Goal: Task Accomplishment & Management: Manage account settings

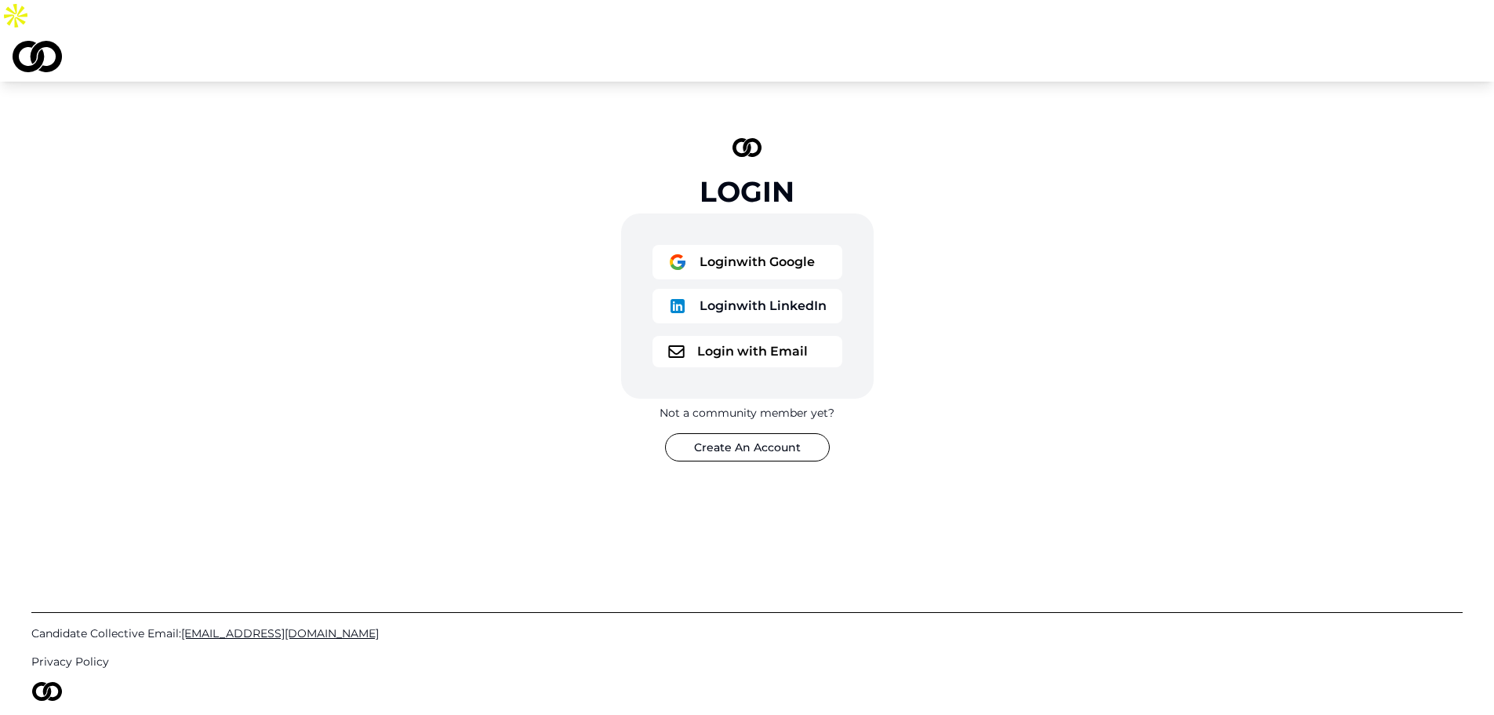
click at [707, 245] on button "Login with Google" at bounding box center [748, 262] width 190 height 35
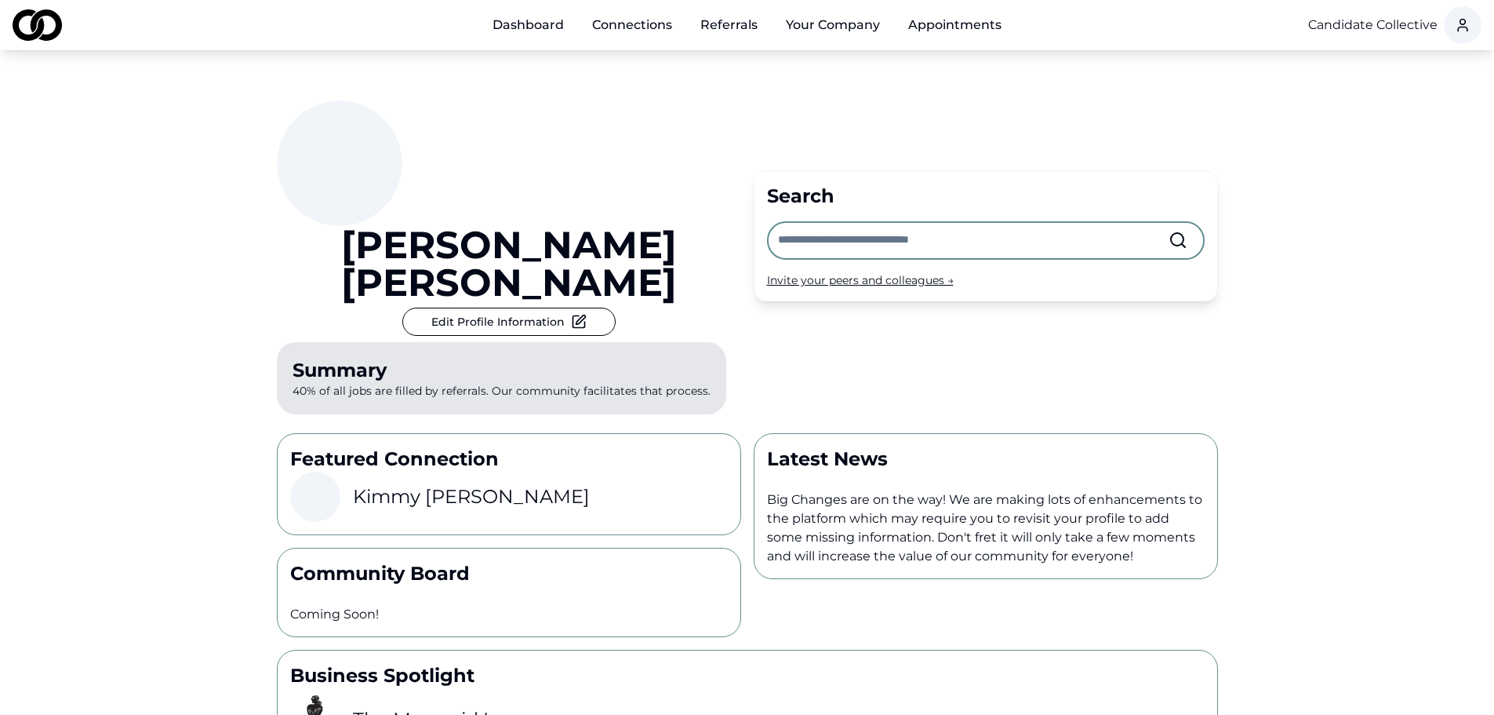
drag, startPoint x: 923, startPoint y: 238, endPoint x: 935, endPoint y: 211, distance: 29.2
